Goal: Check status: Check status

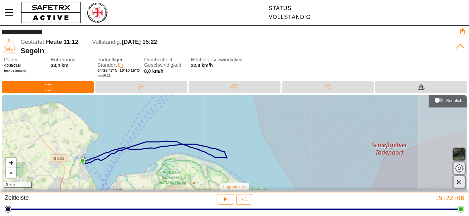
drag, startPoint x: 223, startPoint y: 148, endPoint x: 156, endPoint y: 155, distance: 66.9
click at [159, 157] on div "+ - 3 km" at bounding box center [234, 142] width 465 height 95
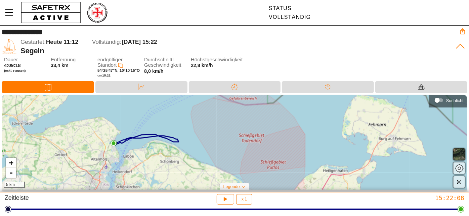
drag, startPoint x: 172, startPoint y: 153, endPoint x: 157, endPoint y: 142, distance: 18.8
click at [157, 142] on div "+ - 5 km" at bounding box center [234, 142] width 465 height 95
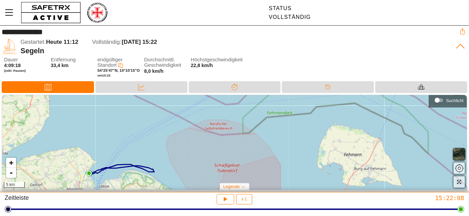
drag, startPoint x: 201, startPoint y: 141, endPoint x: 187, endPoint y: 160, distance: 23.5
click at [187, 160] on div "+ - 5 km" at bounding box center [234, 142] width 465 height 95
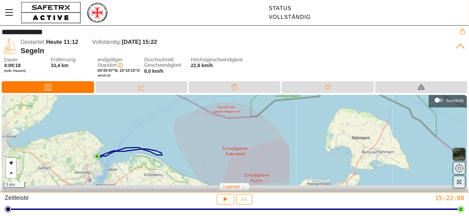
drag, startPoint x: 211, startPoint y: 140, endPoint x: 217, endPoint y: 116, distance: 24.3
click at [219, 122] on div "+ - 5 km" at bounding box center [234, 142] width 465 height 95
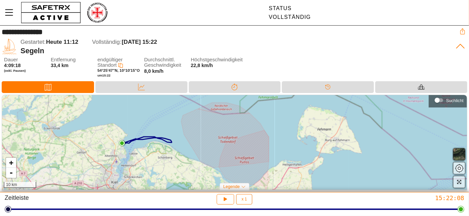
drag, startPoint x: 220, startPoint y: 153, endPoint x: 216, endPoint y: 145, distance: 8.6
click at [216, 145] on div "+ - 10 km" at bounding box center [234, 142] width 465 height 95
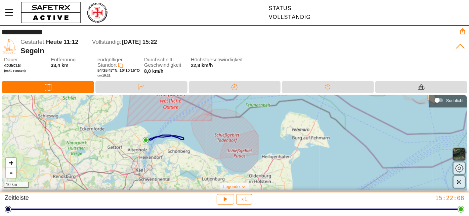
click at [220, 141] on div "+ - 10 km" at bounding box center [234, 142] width 465 height 95
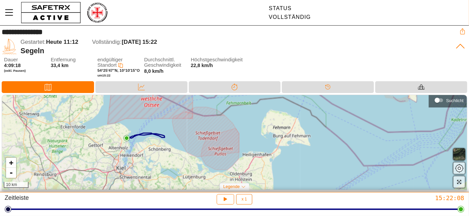
drag, startPoint x: 220, startPoint y: 141, endPoint x: 200, endPoint y: 139, distance: 19.3
click at [200, 139] on div "+ - 10 km" at bounding box center [234, 142] width 465 height 95
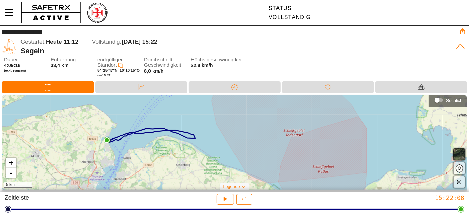
drag, startPoint x: 237, startPoint y: 133, endPoint x: 153, endPoint y: 139, distance: 84.3
click at [153, 139] on div "+ - 5 km" at bounding box center [234, 142] width 465 height 95
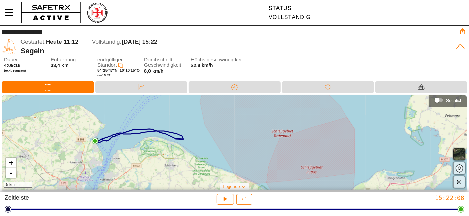
drag, startPoint x: 145, startPoint y: 131, endPoint x: 134, endPoint y: 132, distance: 11.8
click at [134, 132] on div "+ - 5 km" at bounding box center [234, 142] width 465 height 95
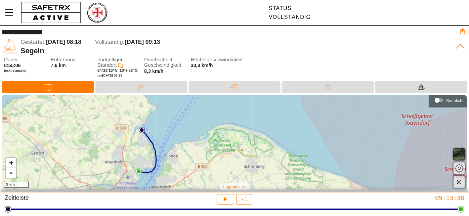
drag, startPoint x: 206, startPoint y: 146, endPoint x: 130, endPoint y: 152, distance: 76.2
click at [131, 152] on div "+ - 3 km" at bounding box center [234, 142] width 465 height 95
drag, startPoint x: 360, startPoint y: 38, endPoint x: 369, endPoint y: 27, distance: 14.1
click at [360, 38] on div "Gestartet: [DATE] 08:18 Vollständig: [DATE] 09:13" at bounding box center [234, 42] width 426 height 9
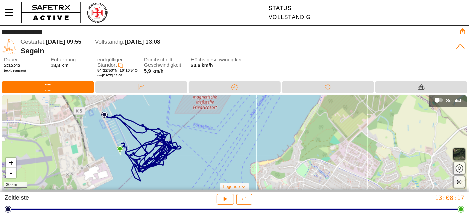
drag, startPoint x: 180, startPoint y: 144, endPoint x: 87, endPoint y: 148, distance: 92.9
click at [87, 148] on div "+ - 300 m" at bounding box center [234, 142] width 465 height 95
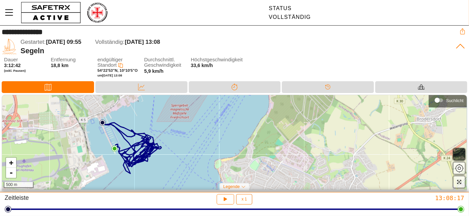
drag, startPoint x: 112, startPoint y: 148, endPoint x: 116, endPoint y: 149, distance: 3.9
click at [116, 149] on img at bounding box center [115, 148] width 6 height 6
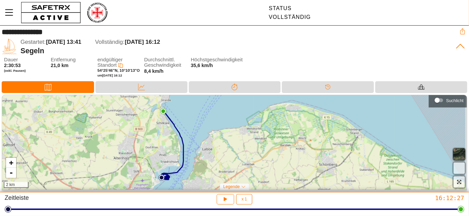
drag, startPoint x: 220, startPoint y: 157, endPoint x: 169, endPoint y: 159, distance: 51.2
click at [169, 159] on div "+ - 2 km" at bounding box center [234, 142] width 465 height 95
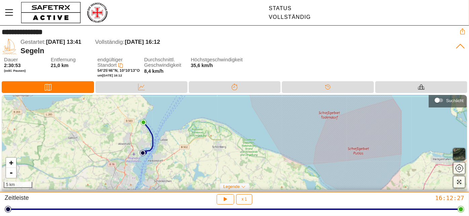
drag, startPoint x: 173, startPoint y: 152, endPoint x: 149, endPoint y: 143, distance: 25.9
click at [149, 143] on div "+ - 5 km" at bounding box center [234, 142] width 465 height 95
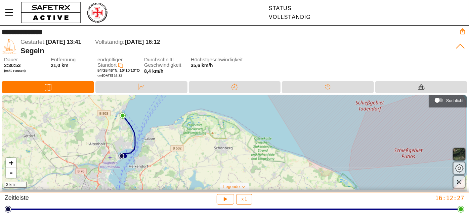
drag, startPoint x: 153, startPoint y: 144, endPoint x: 140, endPoint y: 149, distance: 14.9
click at [140, 149] on div "+ - 3 km" at bounding box center [234, 142] width 465 height 95
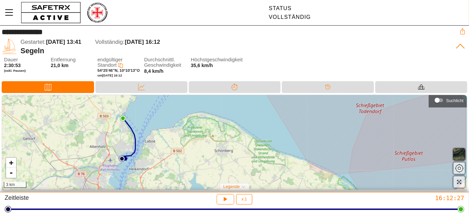
drag, startPoint x: 139, startPoint y: 139, endPoint x: 140, endPoint y: 142, distance: 3.5
click at [140, 142] on div "+ - 3 km" at bounding box center [234, 142] width 465 height 95
